Goal: Obtain resource: Download file/media

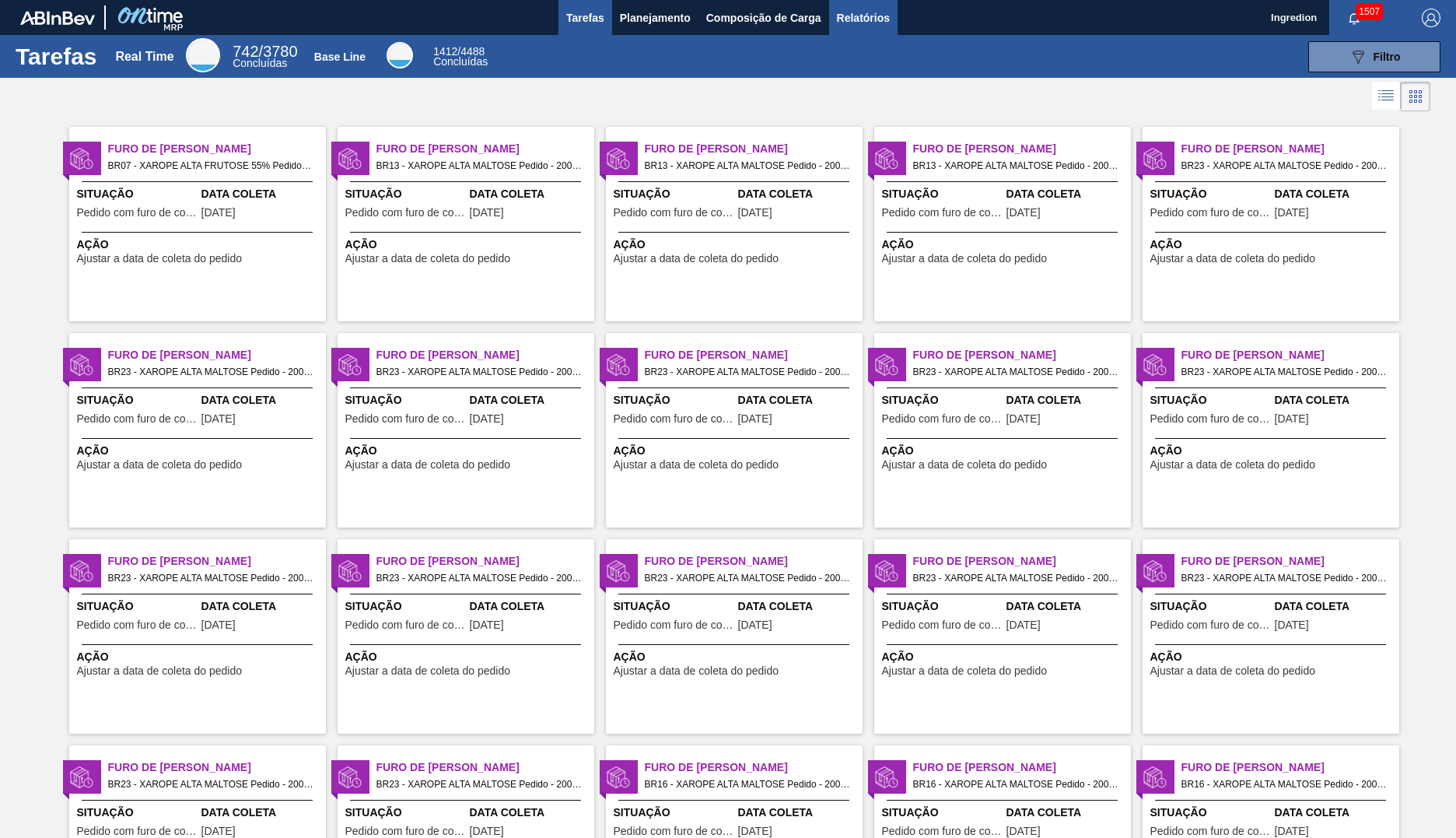
click at [862, 17] on span "Relatórios" at bounding box center [863, 18] width 53 height 18
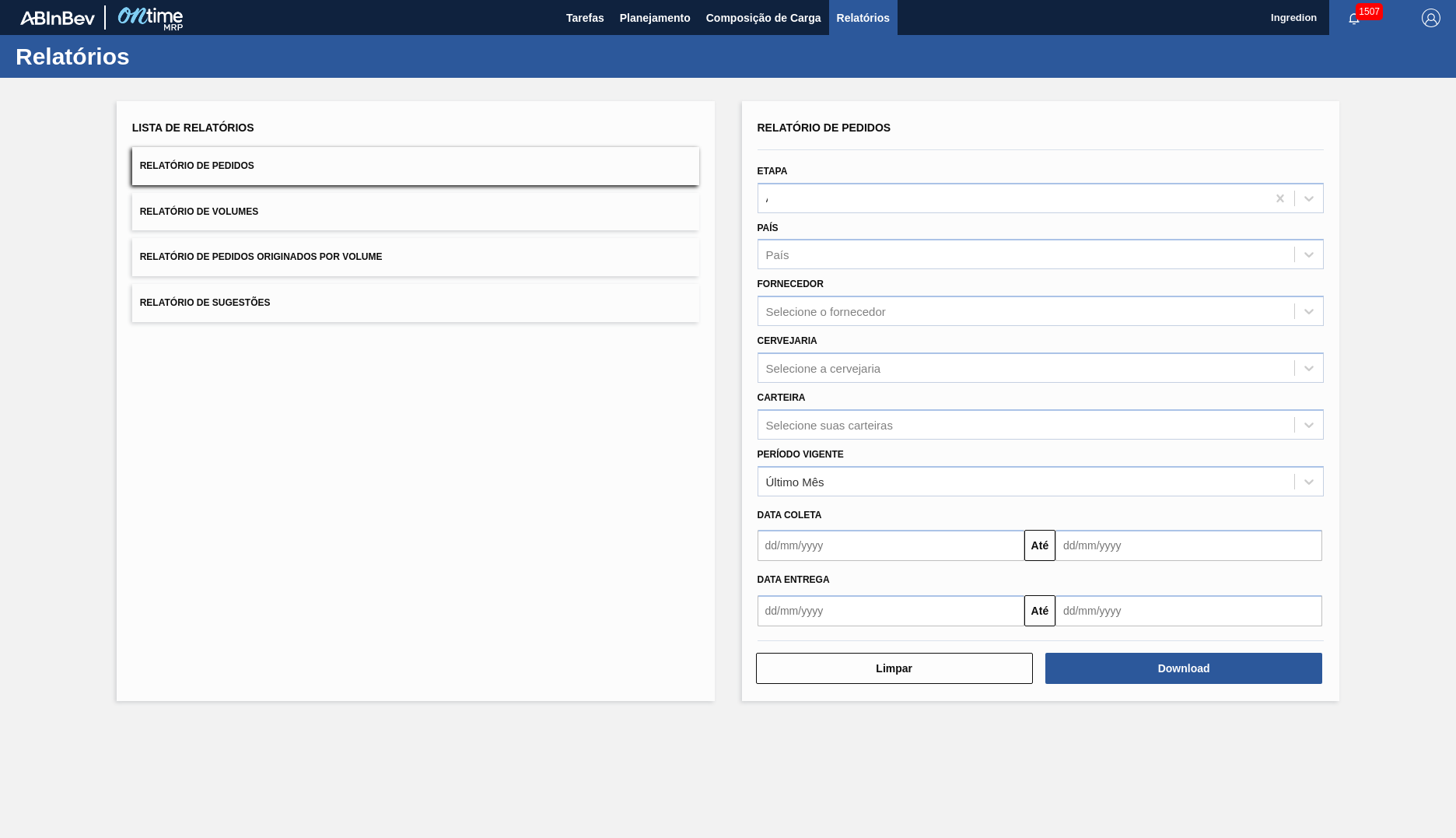
type input "Aguardando Faturamento"
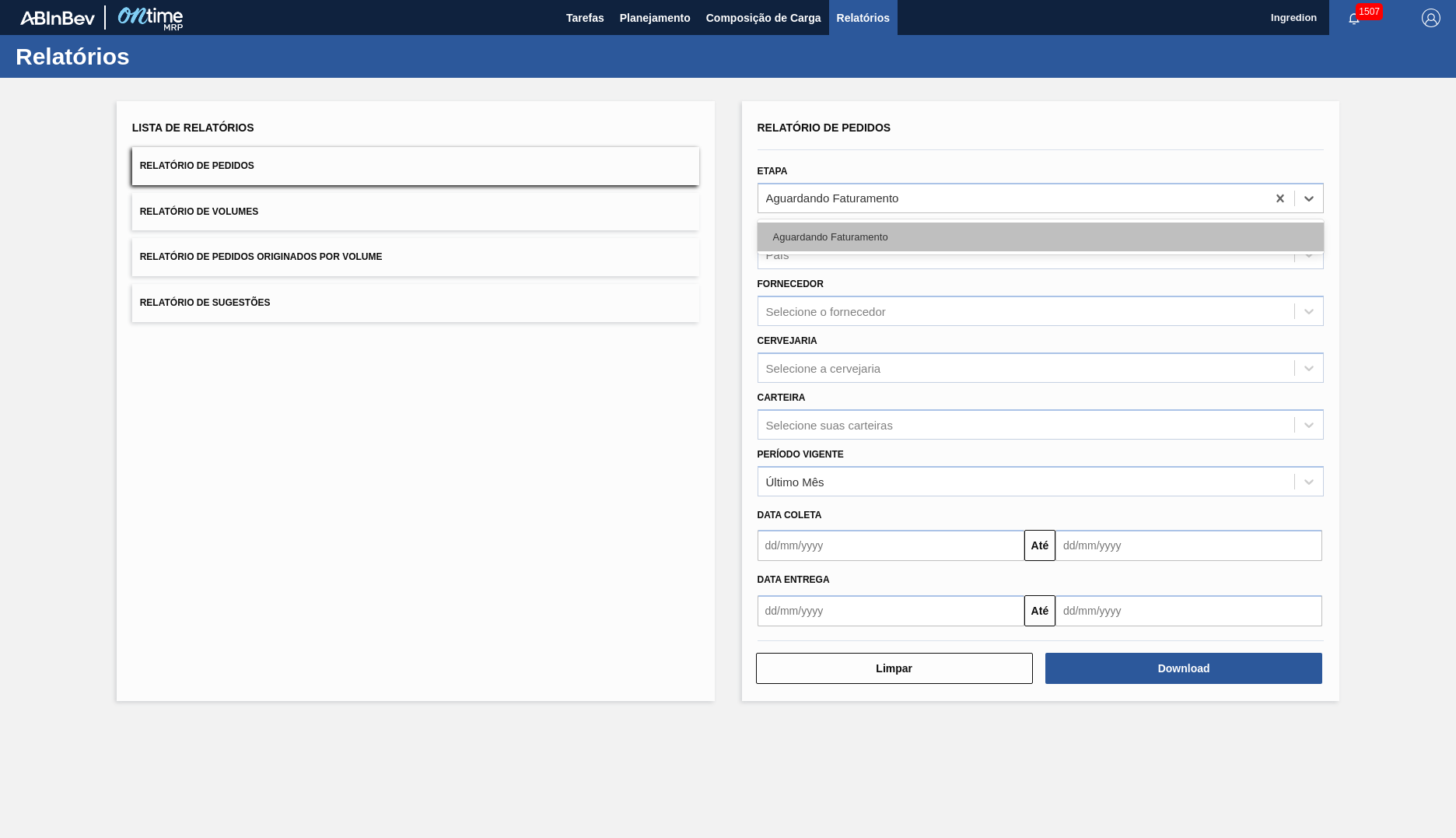
click at [1040, 236] on div "Aguardando Faturamento" at bounding box center [1041, 237] width 567 height 29
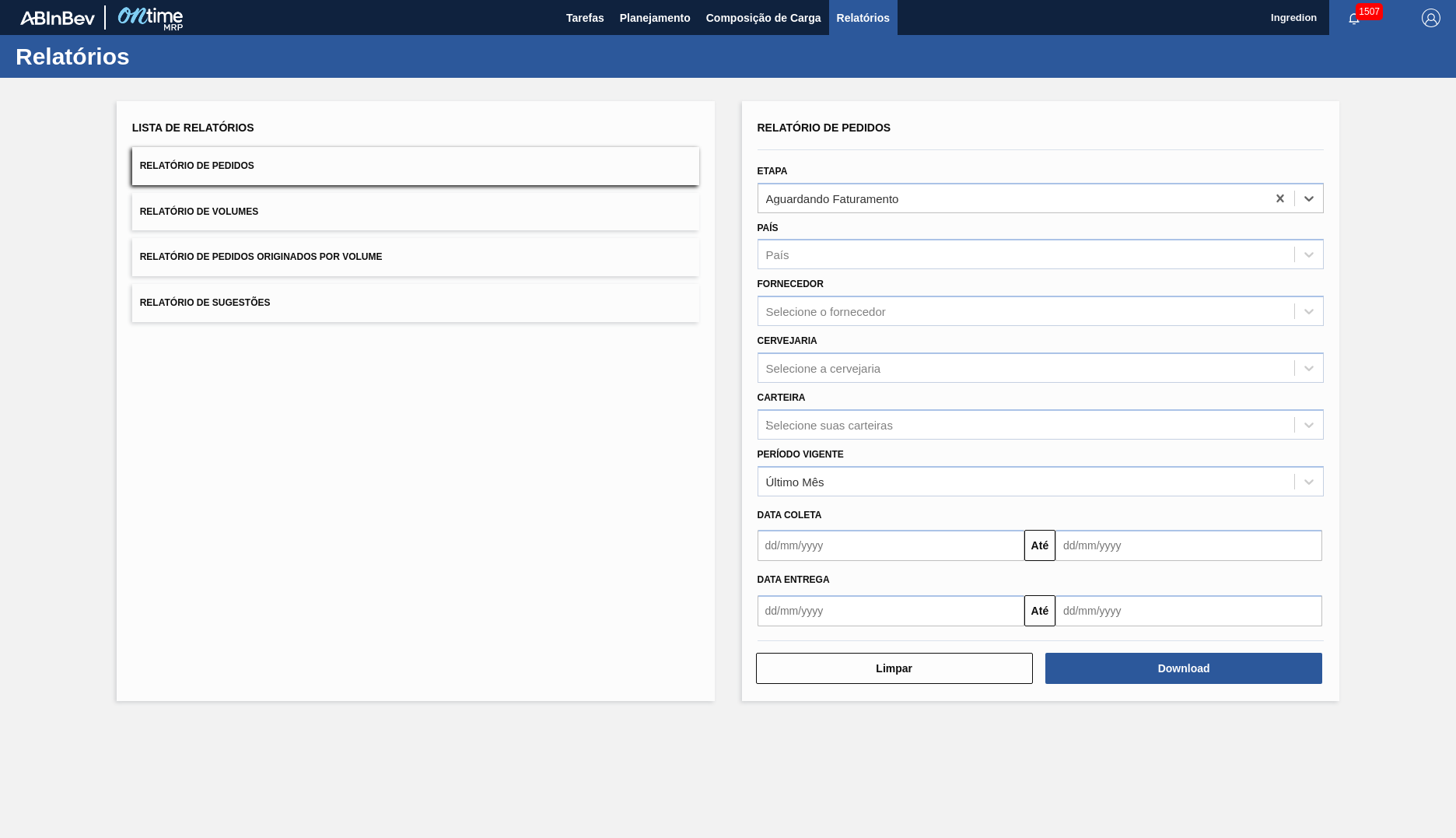
type input "Xarope"
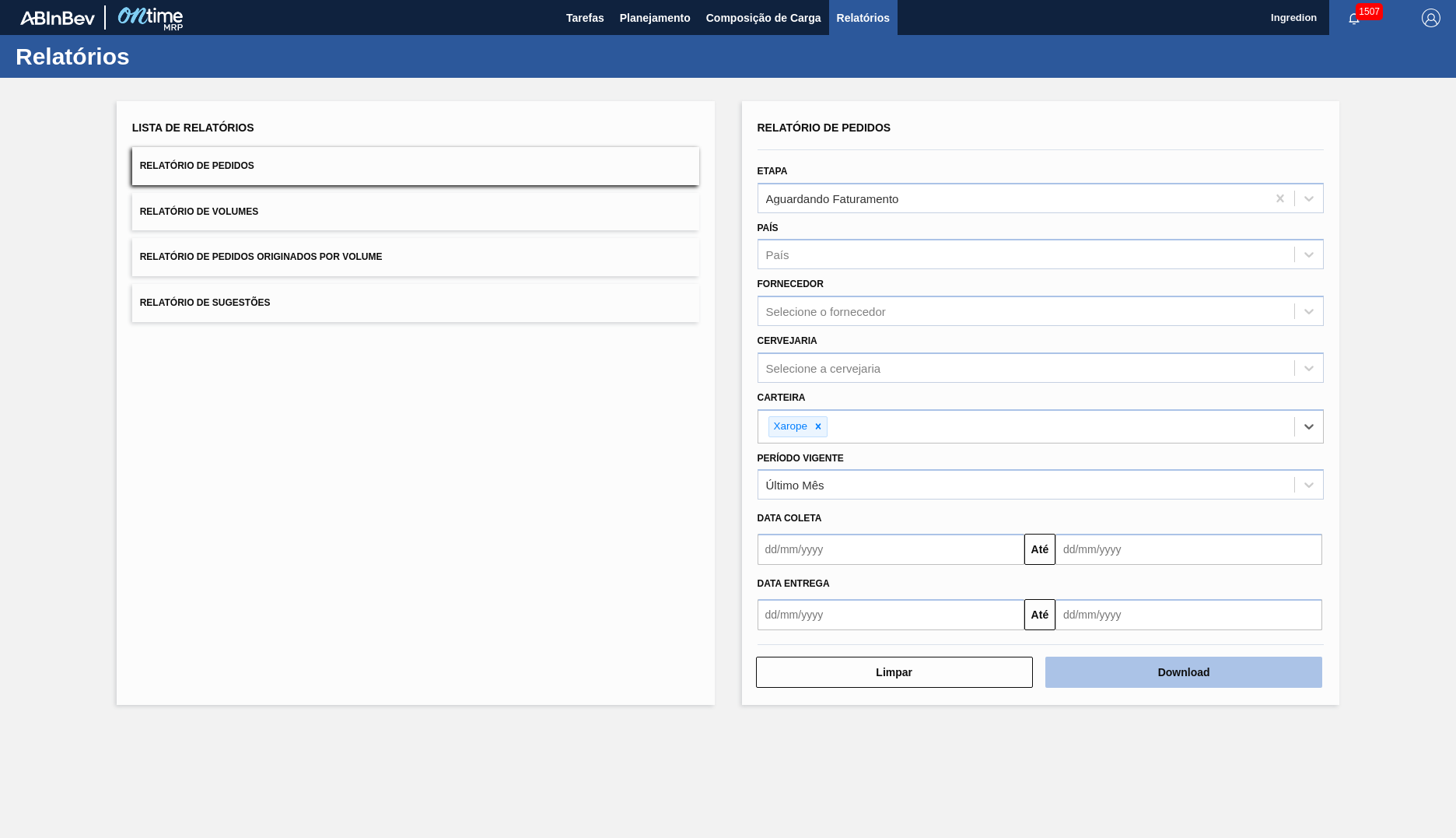
click at [1184, 672] on button "Download" at bounding box center [1184, 672] width 277 height 31
